Goal: Task Accomplishment & Management: Manage account settings

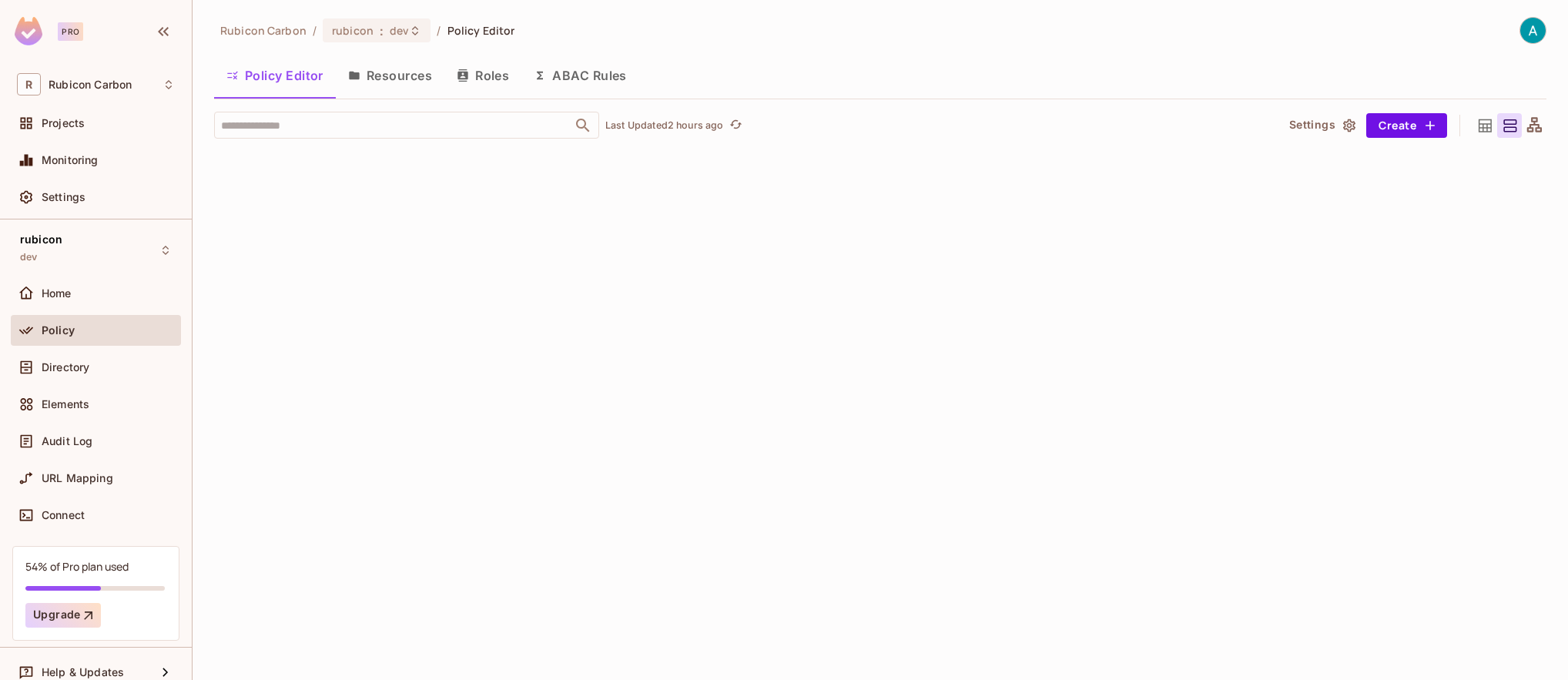
scroll to position [0, 1263]
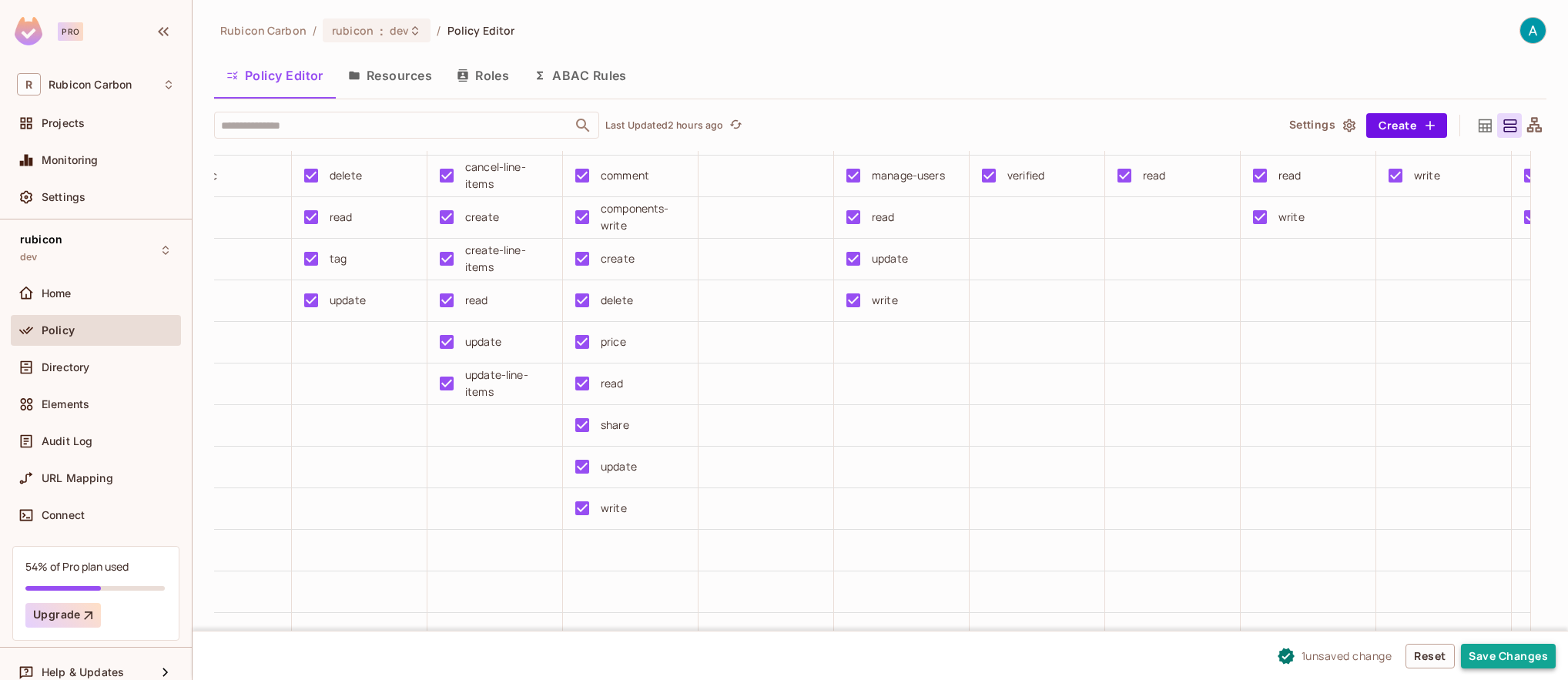
click at [1515, 655] on button "Save Changes" at bounding box center [1508, 655] width 95 height 25
click at [1512, 667] on button "Save Changes" at bounding box center [1508, 655] width 95 height 25
click at [1493, 659] on button "Save Changes" at bounding box center [1508, 655] width 95 height 25
click at [1505, 667] on button "Save Changes" at bounding box center [1508, 655] width 95 height 25
click at [1530, 656] on button "Save Changes" at bounding box center [1508, 655] width 95 height 25
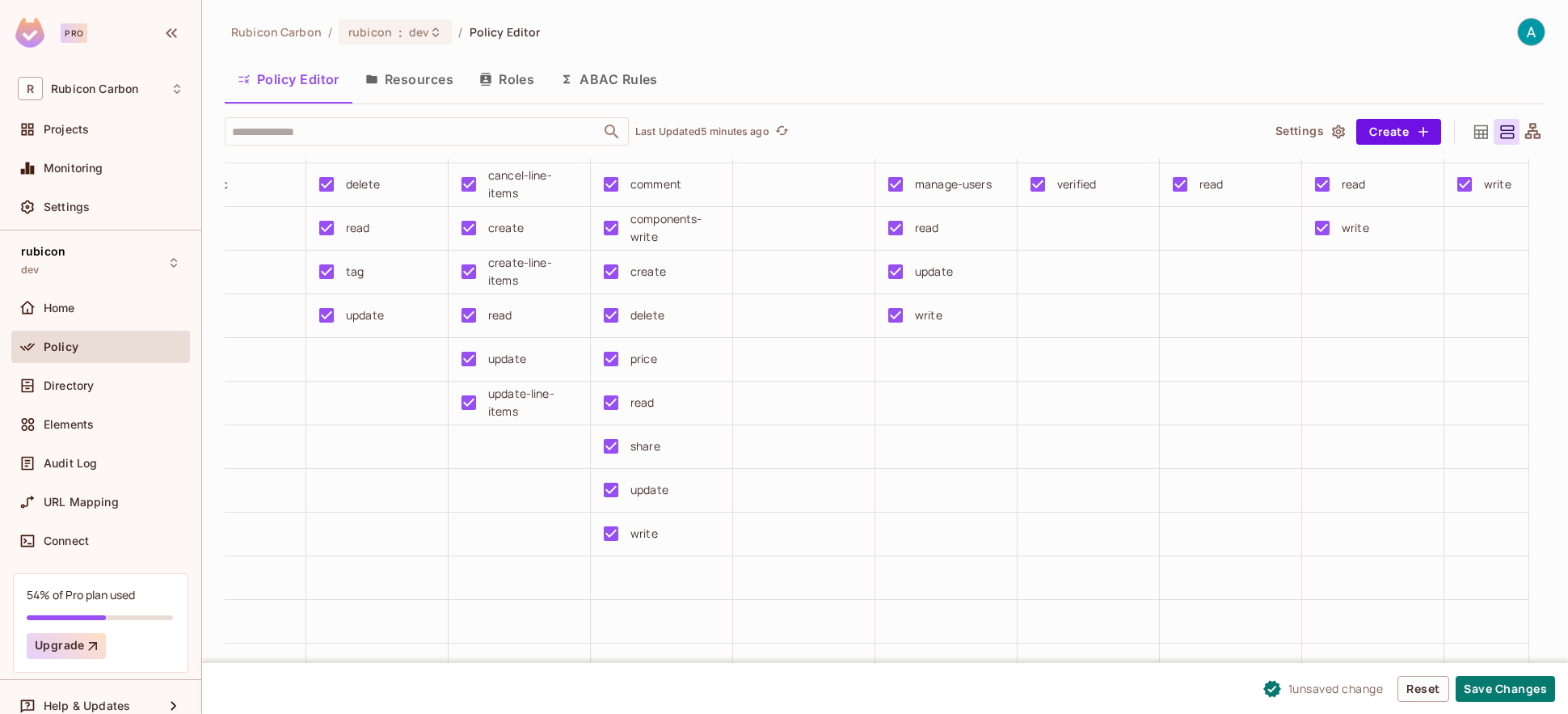
drag, startPoint x: 1525, startPoint y: 687, endPoint x: 1128, endPoint y: 643, distance: 399.4
click at [1525, 687] on button "Save Changes" at bounding box center [1504, 688] width 100 height 26
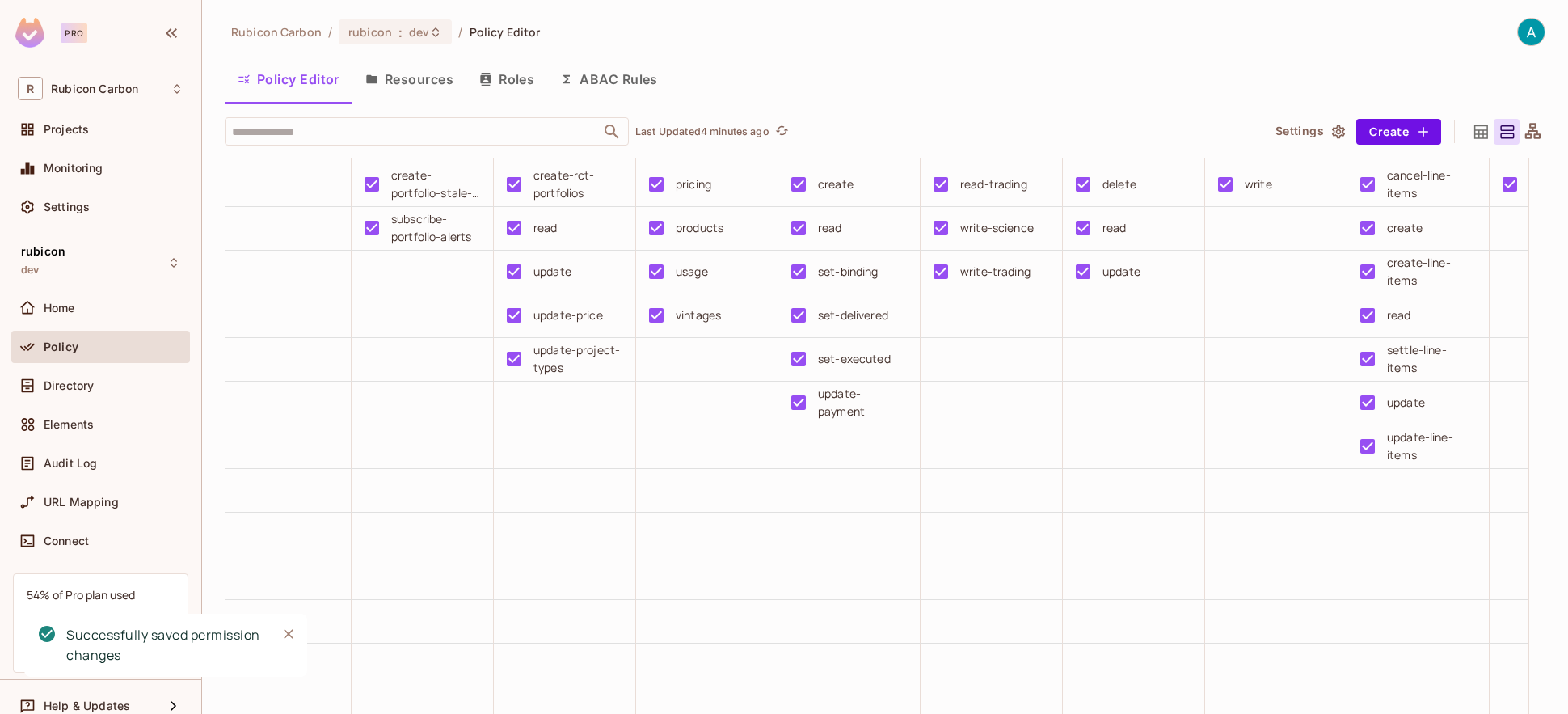
scroll to position [0, 1326]
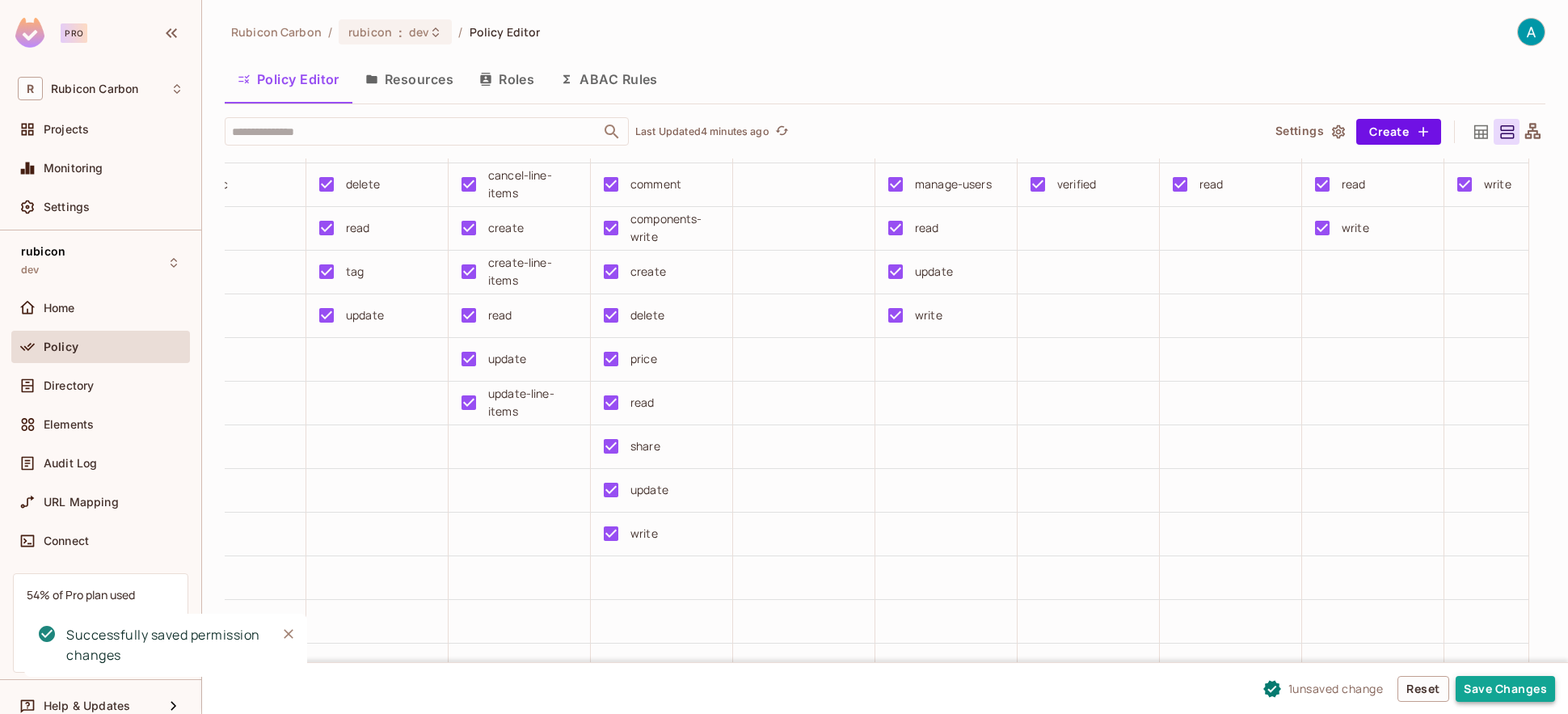
click at [1499, 694] on button "Save Changes" at bounding box center [1504, 688] width 100 height 26
click at [1525, 694] on button "Save Changes" at bounding box center [1504, 688] width 100 height 26
drag, startPoint x: 1497, startPoint y: 688, endPoint x: 941, endPoint y: 629, distance: 559.1
click at [1497, 688] on button "Save Changes" at bounding box center [1504, 688] width 100 height 26
click at [1525, 697] on button "Save Changes" at bounding box center [1504, 688] width 100 height 26
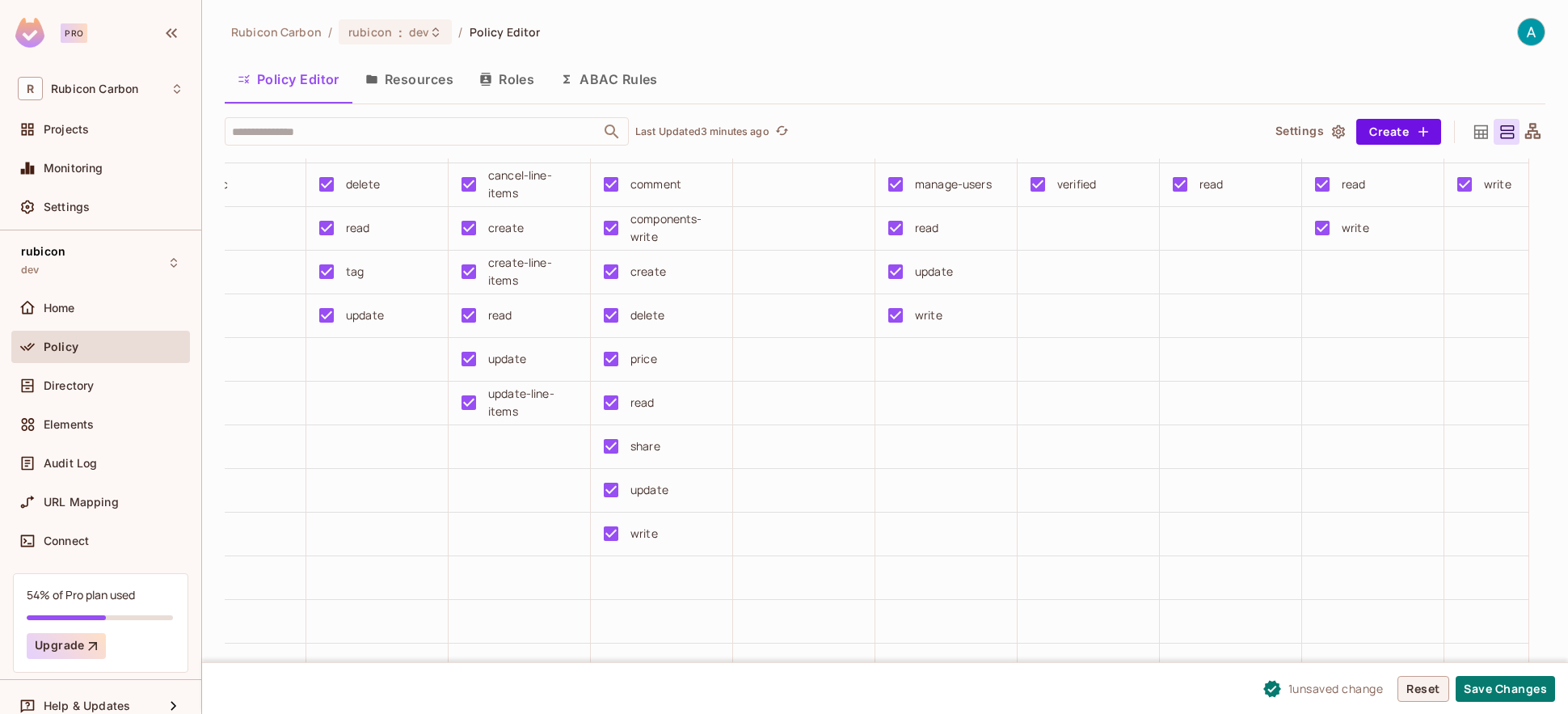
click at [1414, 694] on button "Reset" at bounding box center [1423, 688] width 52 height 26
click at [1430, 689] on button "Reset" at bounding box center [1423, 688] width 52 height 26
click at [1512, 690] on button "Save Changes" at bounding box center [1504, 688] width 100 height 26
